Goal: Task Accomplishment & Management: Complete application form

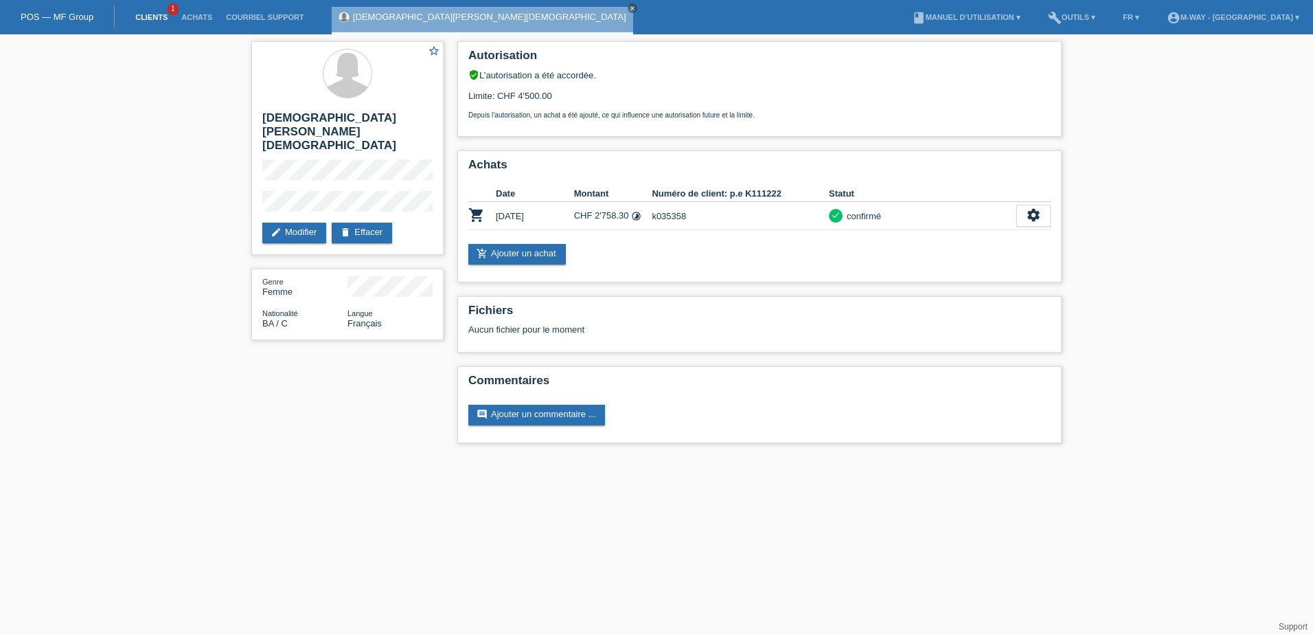
click at [154, 17] on link "Clients" at bounding box center [151, 17] width 46 height 8
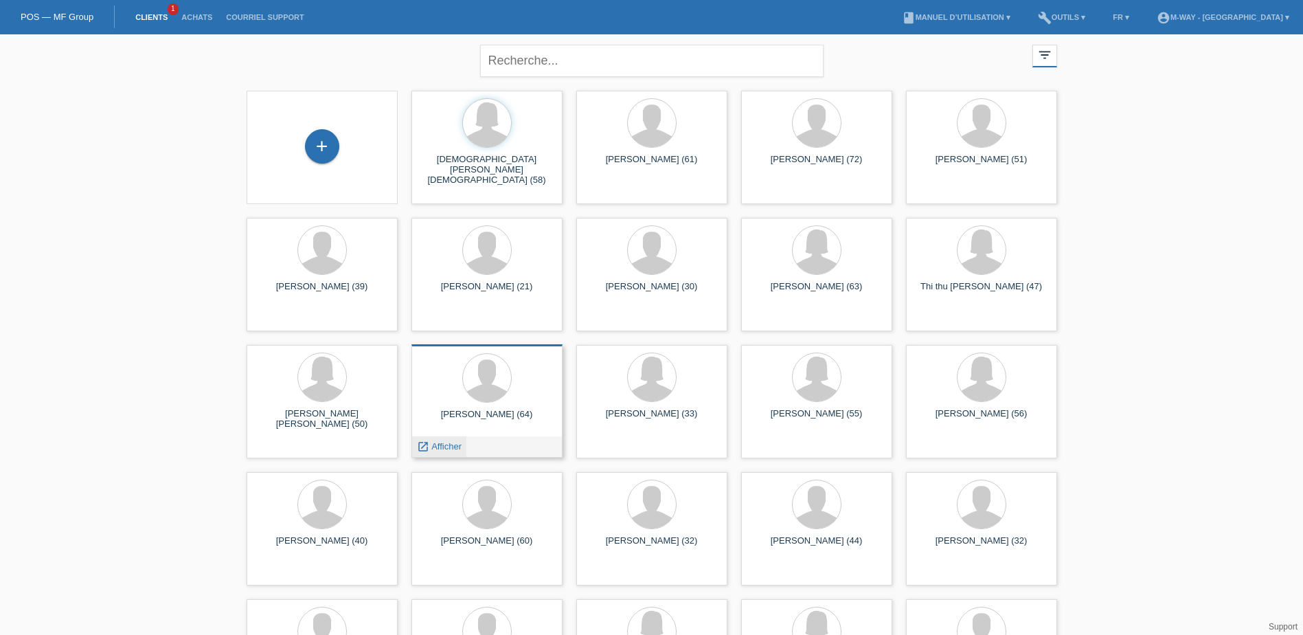
click at [436, 447] on span "Afficher" at bounding box center [446, 446] width 30 height 10
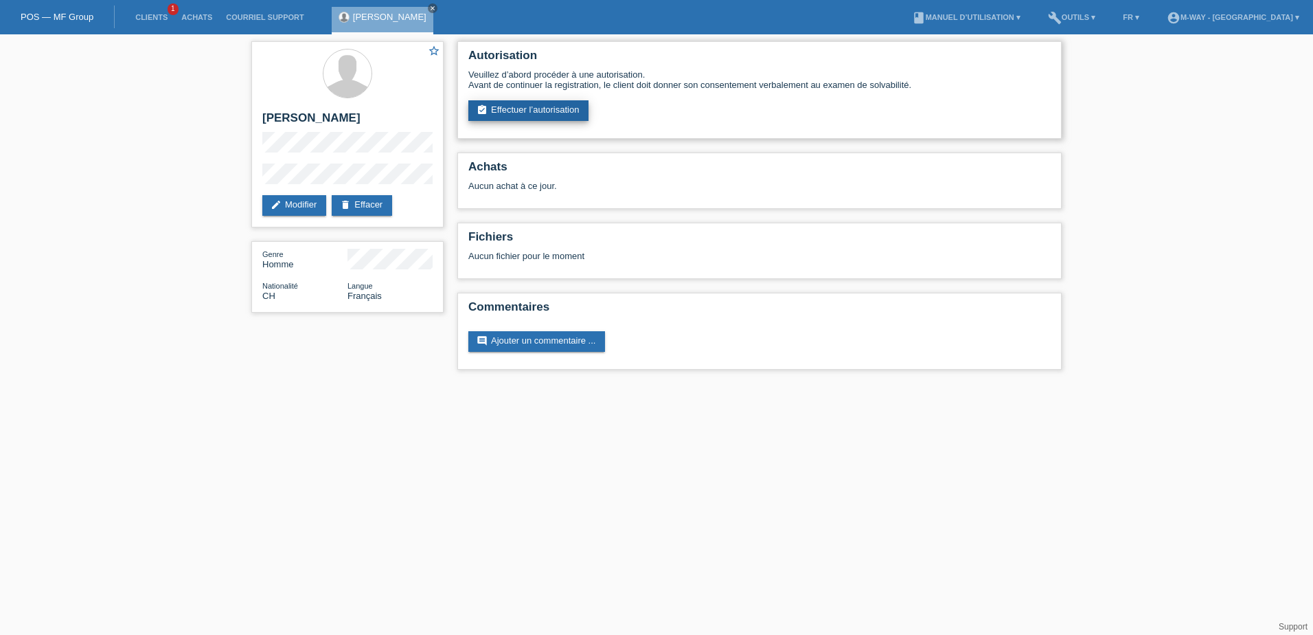
click at [552, 106] on link "assignment_turned_in Effectuer l’autorisation" at bounding box center [528, 110] width 120 height 21
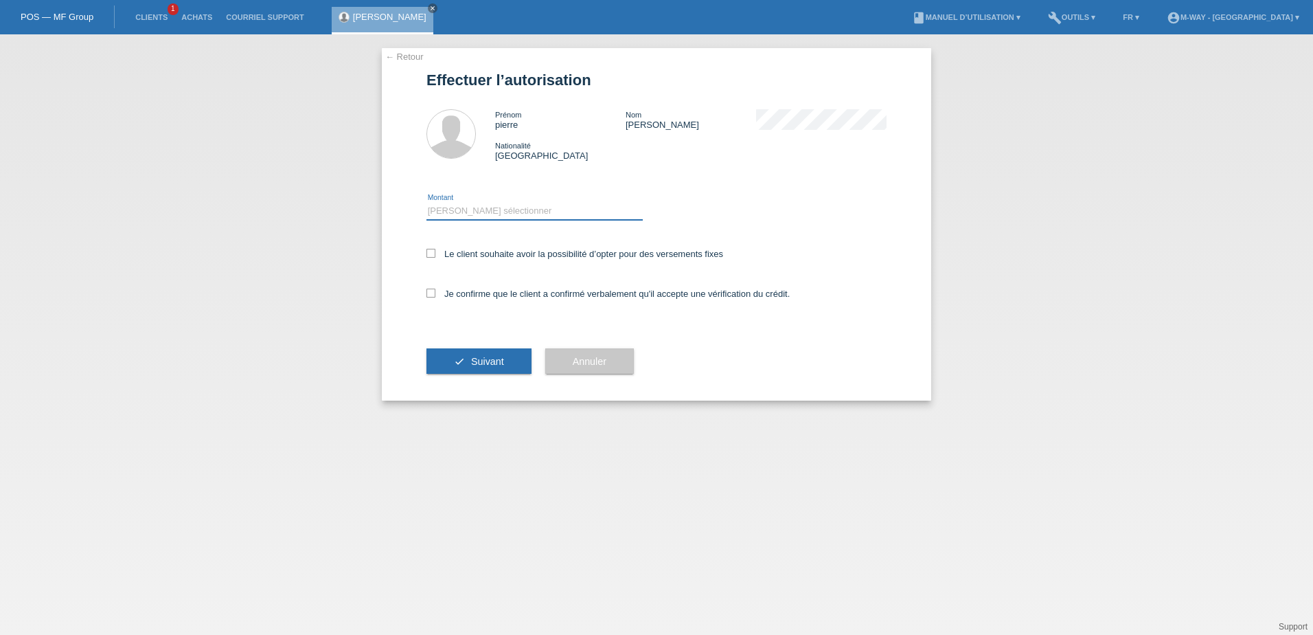
click at [493, 212] on select "Veuillez sélectionner CHF 1.00 - CHF 499.00 CHF 500.00 - CHF 1'999.00 CHF 2'000…" at bounding box center [535, 211] width 216 height 16
select select "3"
click at [427, 203] on select "Veuillez sélectionner CHF 1.00 - CHF 499.00 CHF 500.00 - CHF 1'999.00 CHF 2'000…" at bounding box center [535, 211] width 216 height 16
click at [429, 251] on icon at bounding box center [431, 253] width 9 height 9
click at [429, 251] on input "Le client souhaite avoir la possibilité d’opter pour des versements fixes" at bounding box center [431, 253] width 9 height 9
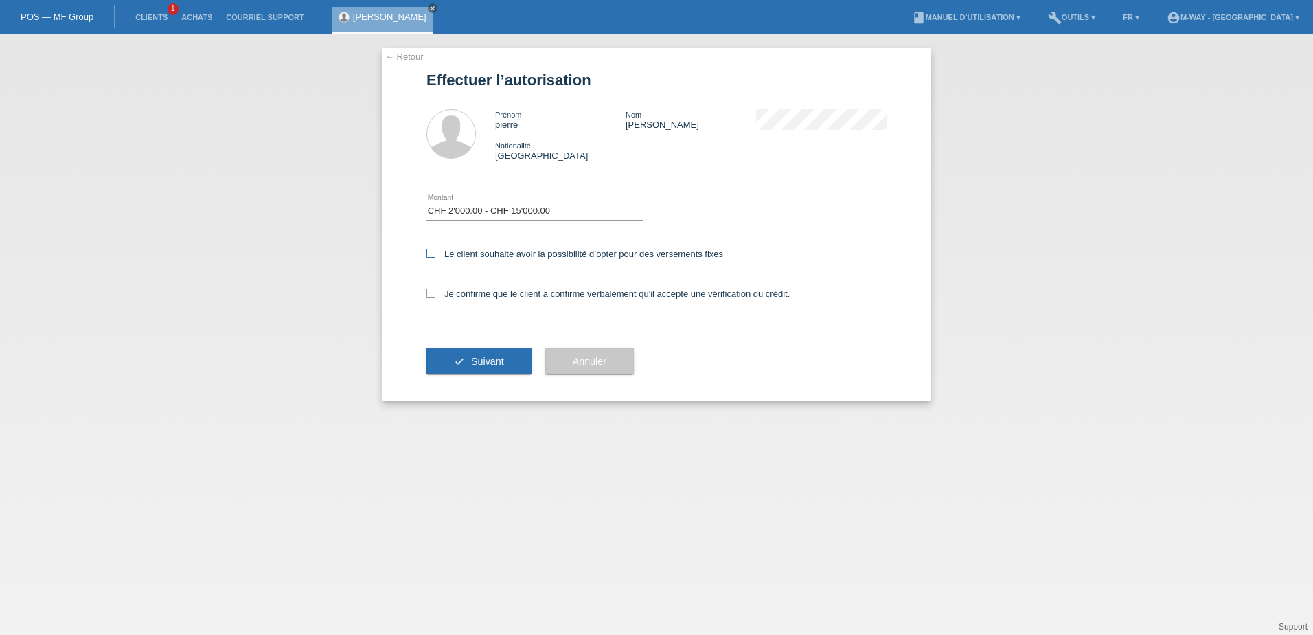
checkbox input "true"
click at [429, 293] on icon at bounding box center [431, 293] width 9 height 9
click at [429, 293] on input "Je confirme que le client a confirmé verbalement qu'il accepte une vérification…" at bounding box center [431, 293] width 9 height 9
checkbox input "true"
click at [484, 362] on span "Suivant" at bounding box center [487, 361] width 33 height 11
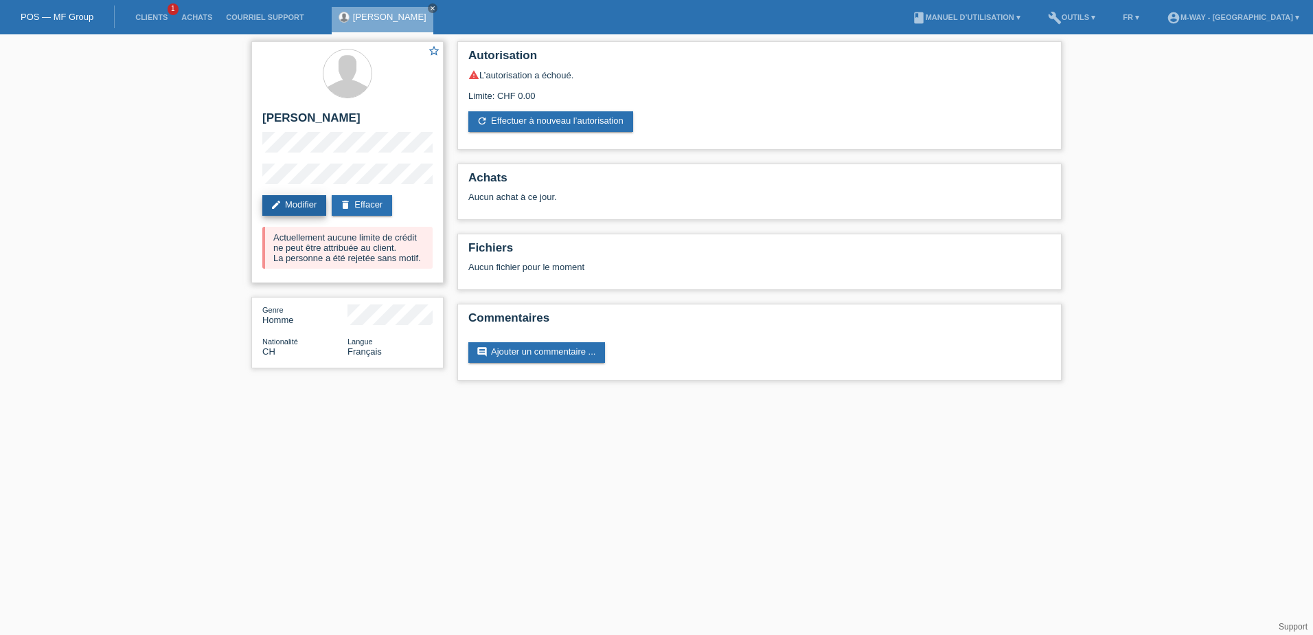
click at [294, 206] on link "edit Modifier" at bounding box center [294, 205] width 64 height 21
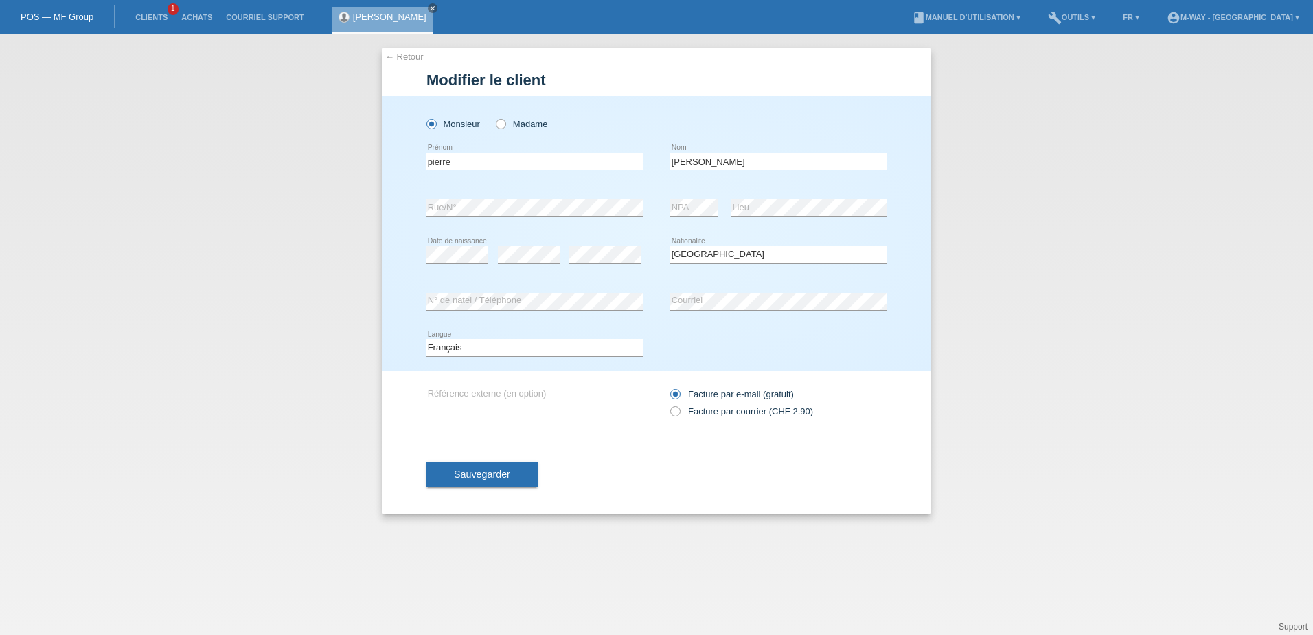
select select "CH"
click at [661, 248] on div "error Date de naissance error error Suisse Åland" at bounding box center [657, 254] width 460 height 47
click at [488, 475] on span "Sauvegarder" at bounding box center [482, 473] width 56 height 11
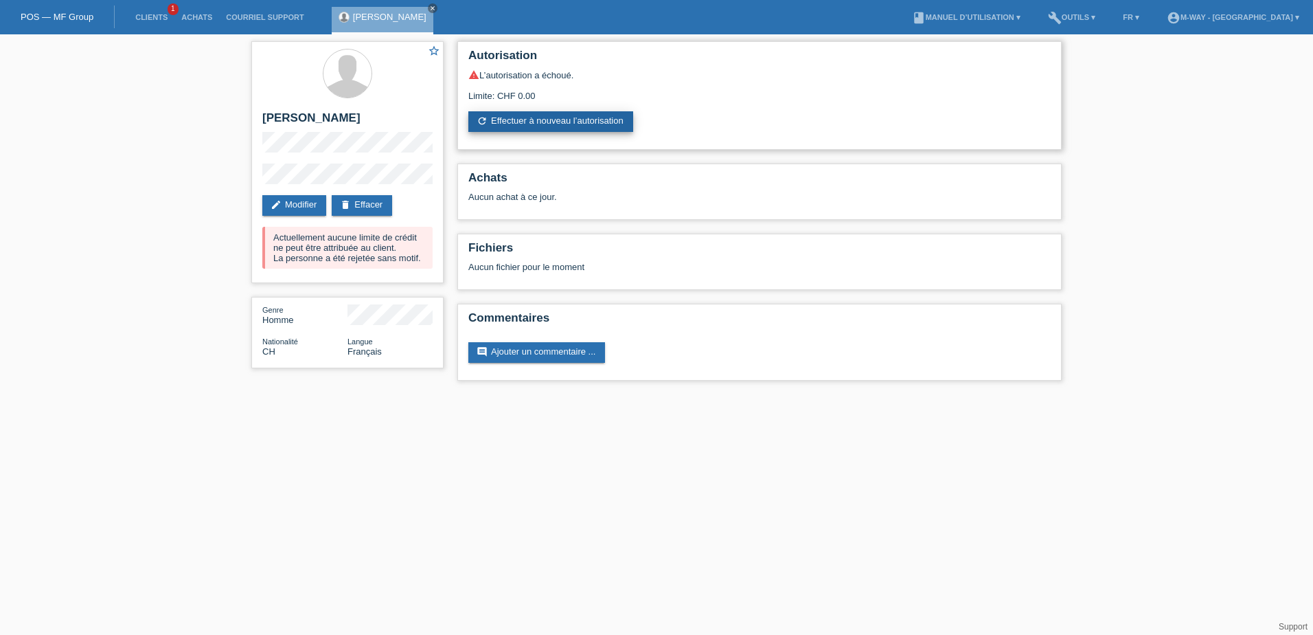
click at [565, 125] on link "refresh Effectuer à nouveau l’autorisation" at bounding box center [550, 121] width 165 height 21
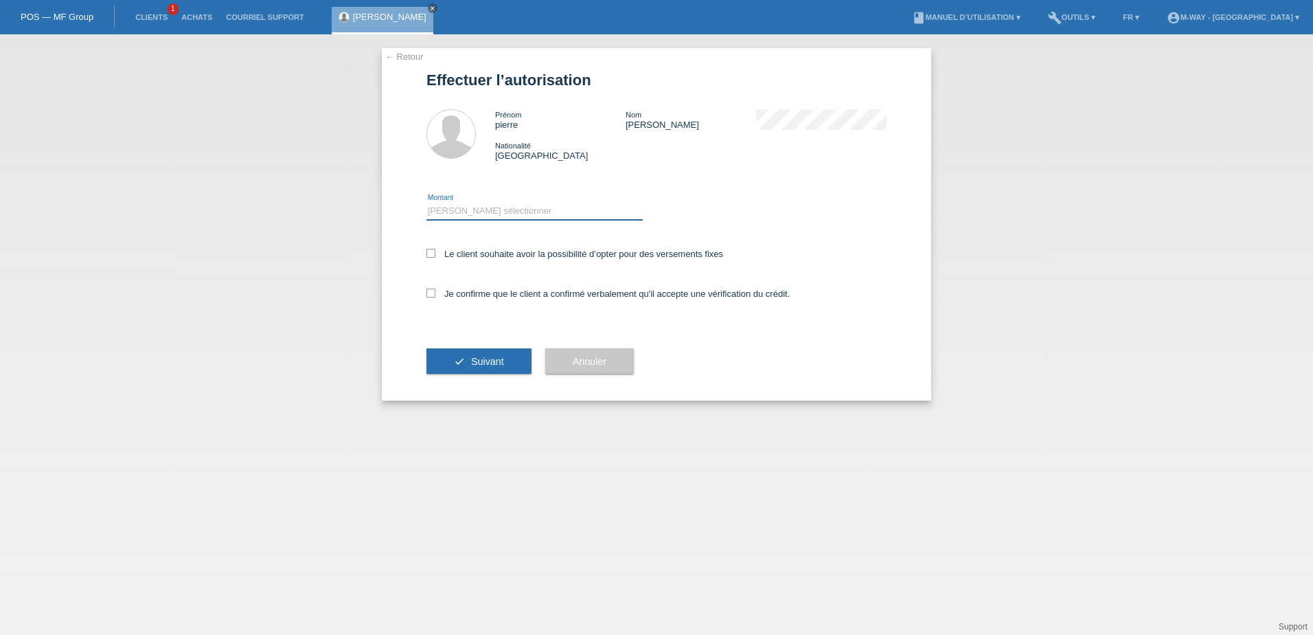
click at [486, 205] on select "Veuillez sélectionner CHF 1.00 - CHF 499.00 CHF 500.00 - CHF 1'999.00 CHF 2'000…" at bounding box center [535, 211] width 216 height 16
select select "3"
click at [427, 203] on select "Veuillez sélectionner CHF 1.00 - CHF 499.00 CHF 500.00 - CHF 1'999.00 CHF 2'000…" at bounding box center [535, 211] width 216 height 16
click at [430, 252] on icon at bounding box center [431, 253] width 9 height 9
click at [430, 252] on input "Le client souhaite avoir la possibilité d’opter pour des versements fixes" at bounding box center [431, 253] width 9 height 9
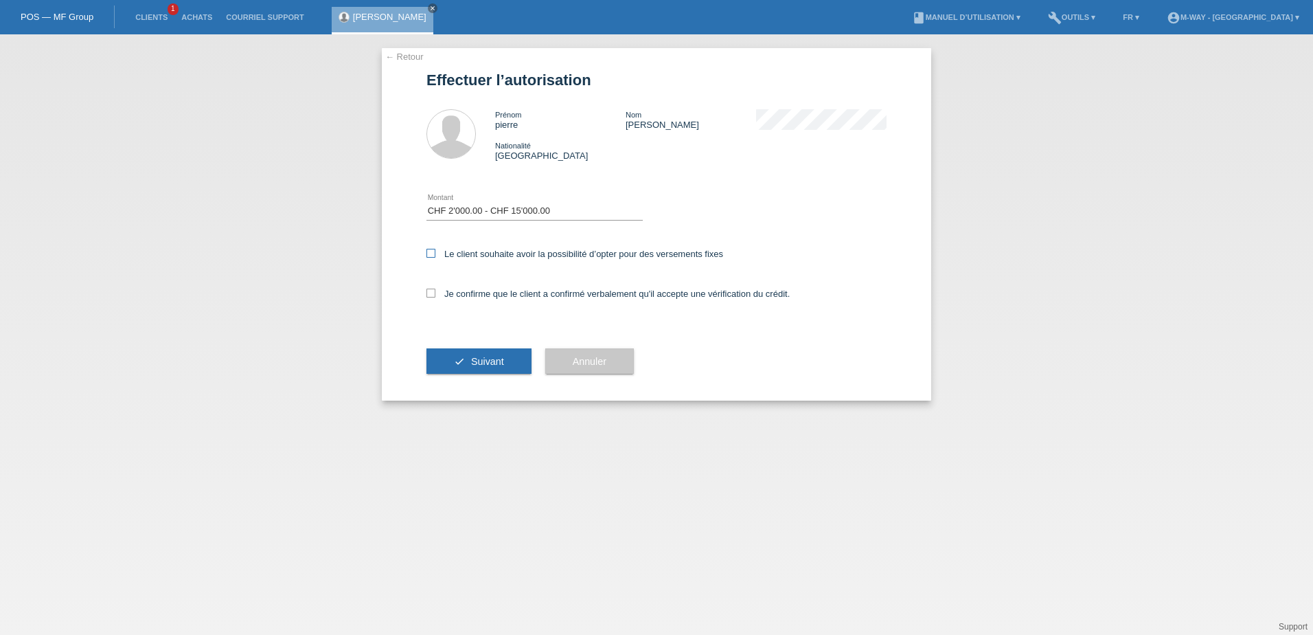
checkbox input "true"
click at [434, 292] on icon at bounding box center [431, 293] width 9 height 9
click at [434, 292] on input "Je confirme que le client a confirmé verbalement qu'il accepte une vérification…" at bounding box center [431, 293] width 9 height 9
checkbox input "true"
click at [480, 363] on span "Suivant" at bounding box center [487, 361] width 33 height 11
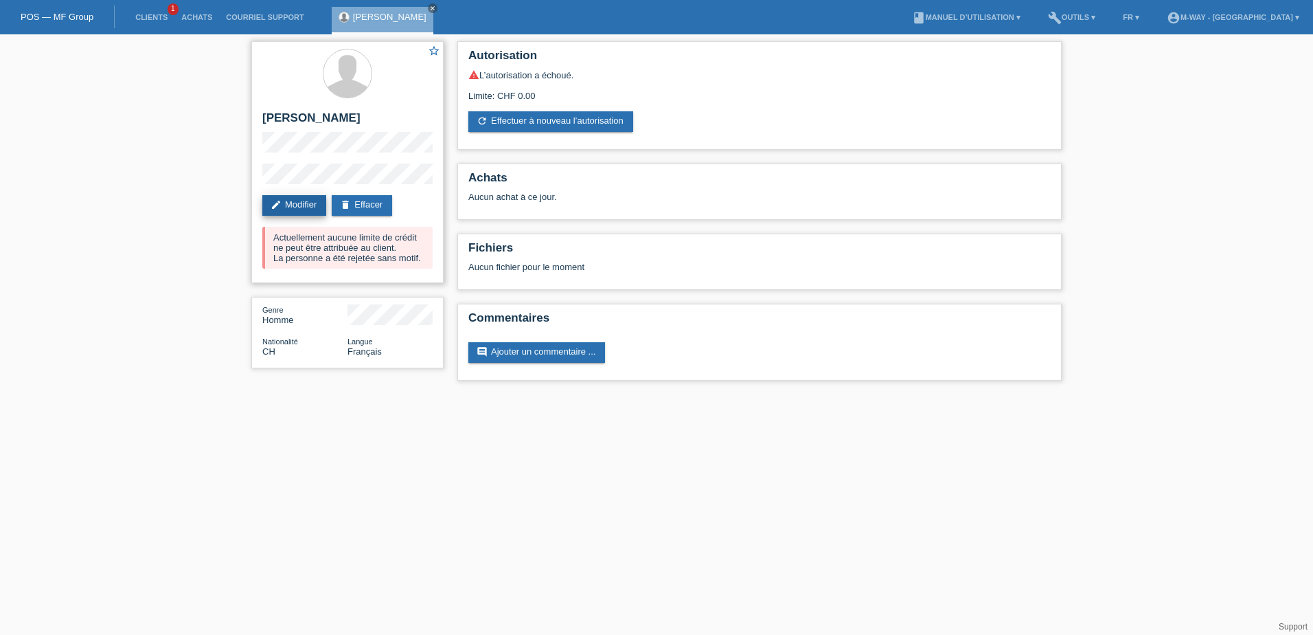
click at [297, 206] on link "edit Modifier" at bounding box center [294, 205] width 64 height 21
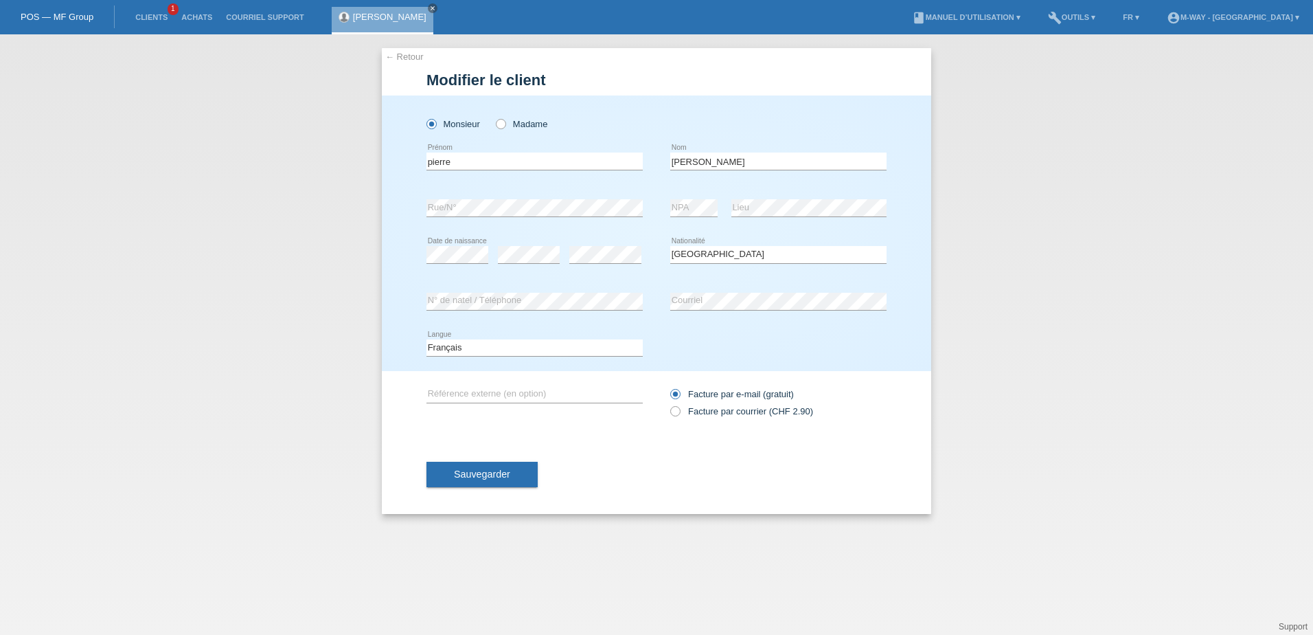
select select "CH"
click at [533, 475] on button "Sauvegarder" at bounding box center [482, 474] width 111 height 26
